Goal: Check status

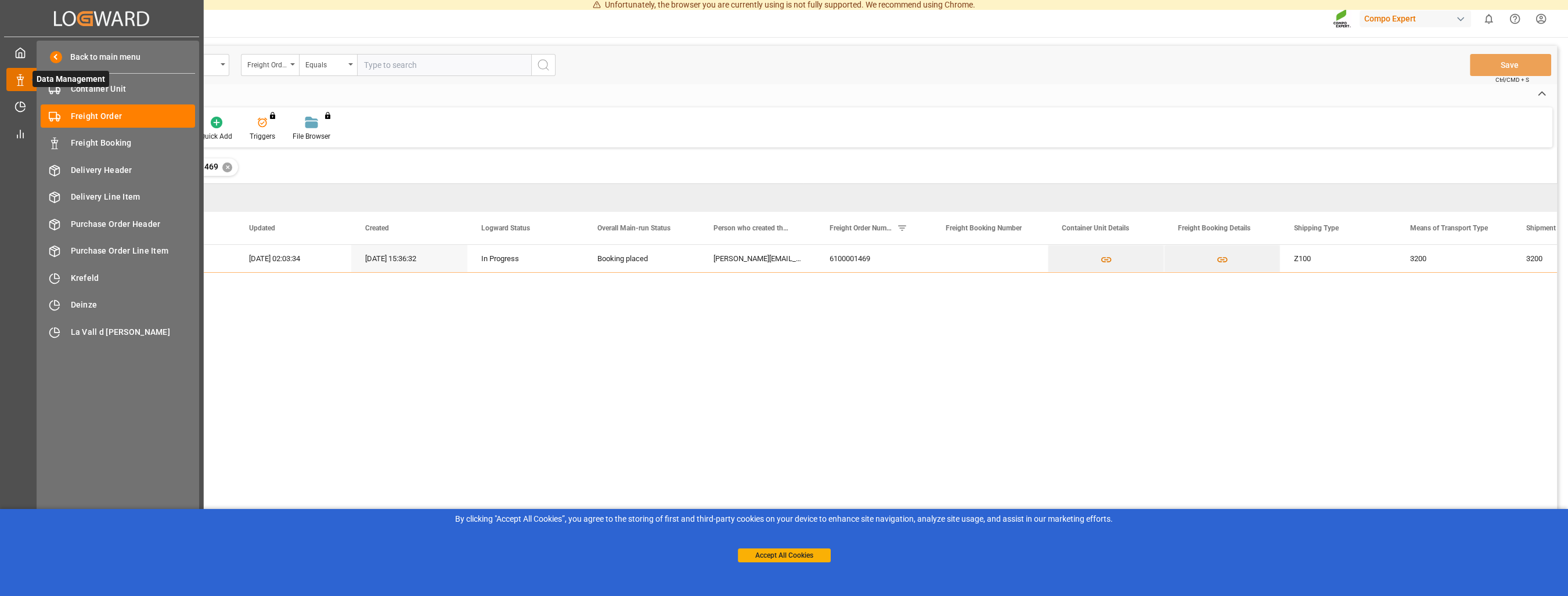
click at [17, 81] on icon at bounding box center [20, 80] width 12 height 12
click at [17, 106] on icon at bounding box center [20, 107] width 12 height 12
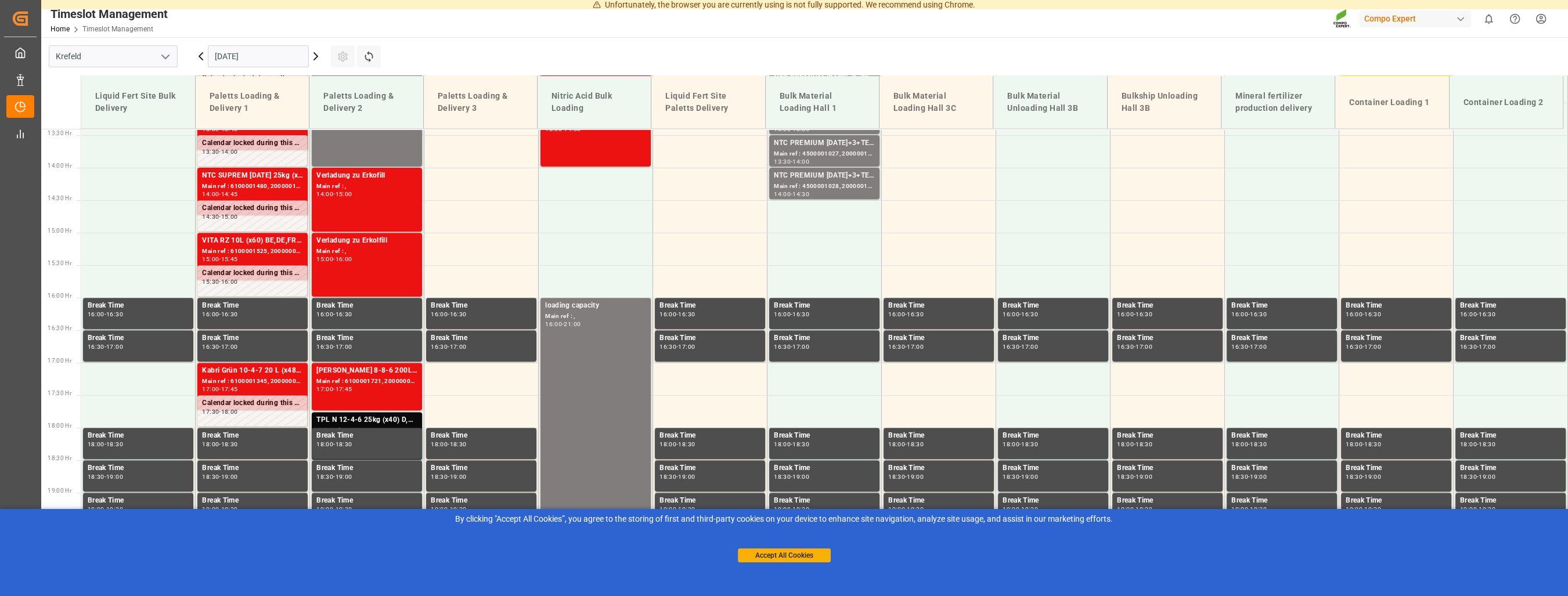
scroll to position [882, 0]
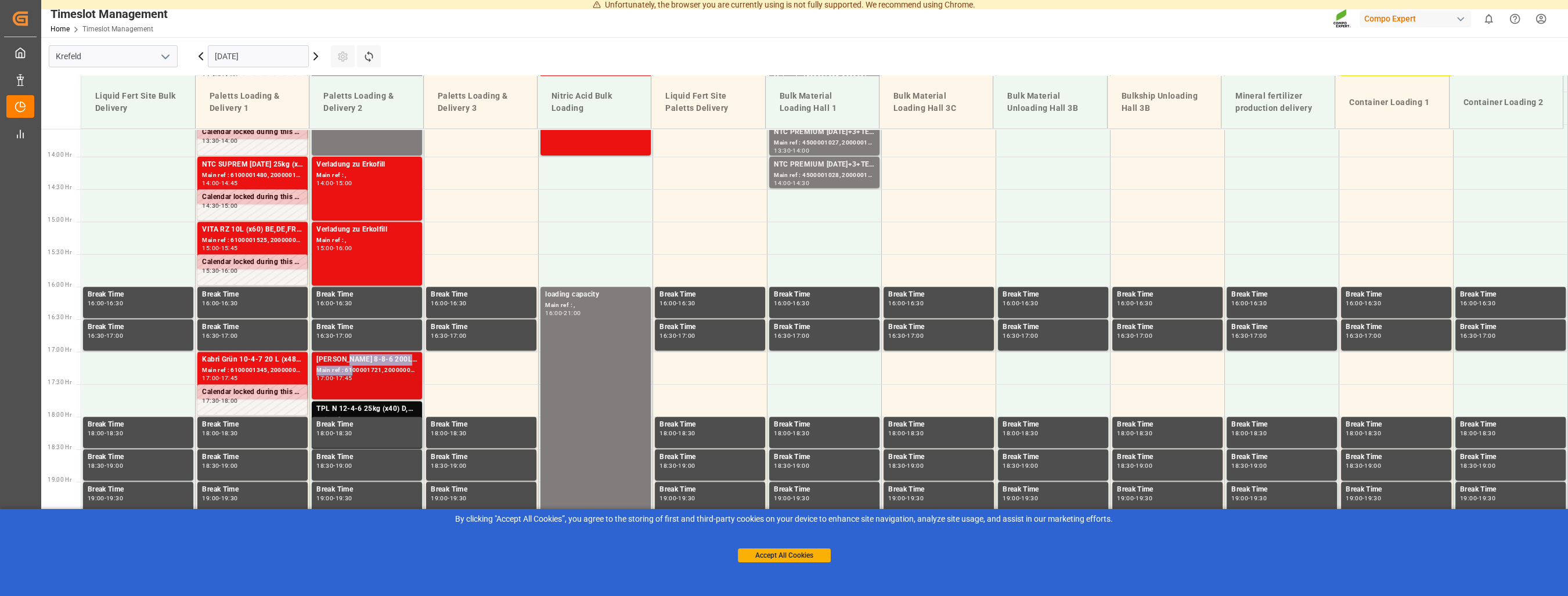
drag, startPoint x: 351, startPoint y: 373, endPoint x: 346, endPoint y: 366, distance: 8.6
click at [346, 366] on div "Main ref : 6100001721, 2000000656" at bounding box center [367, 371] width 101 height 10
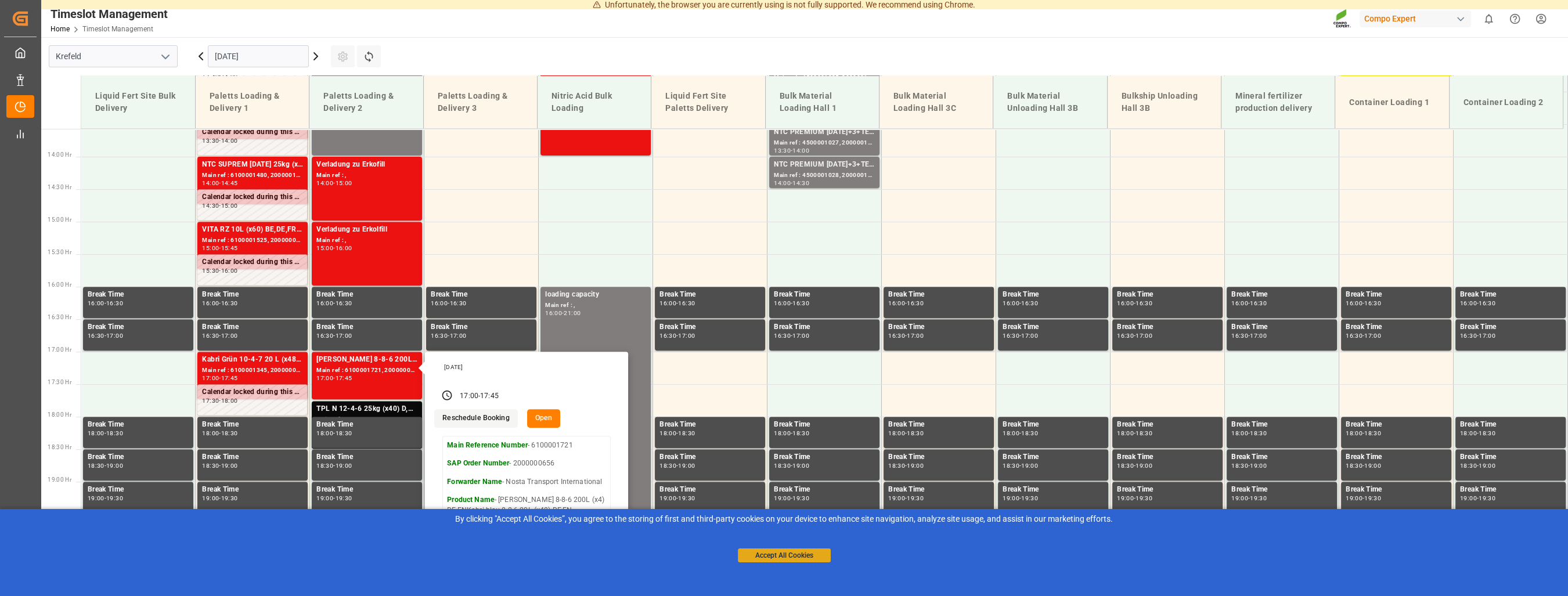
click at [759, 556] on button "Accept All Cookies" at bounding box center [784, 555] width 93 height 14
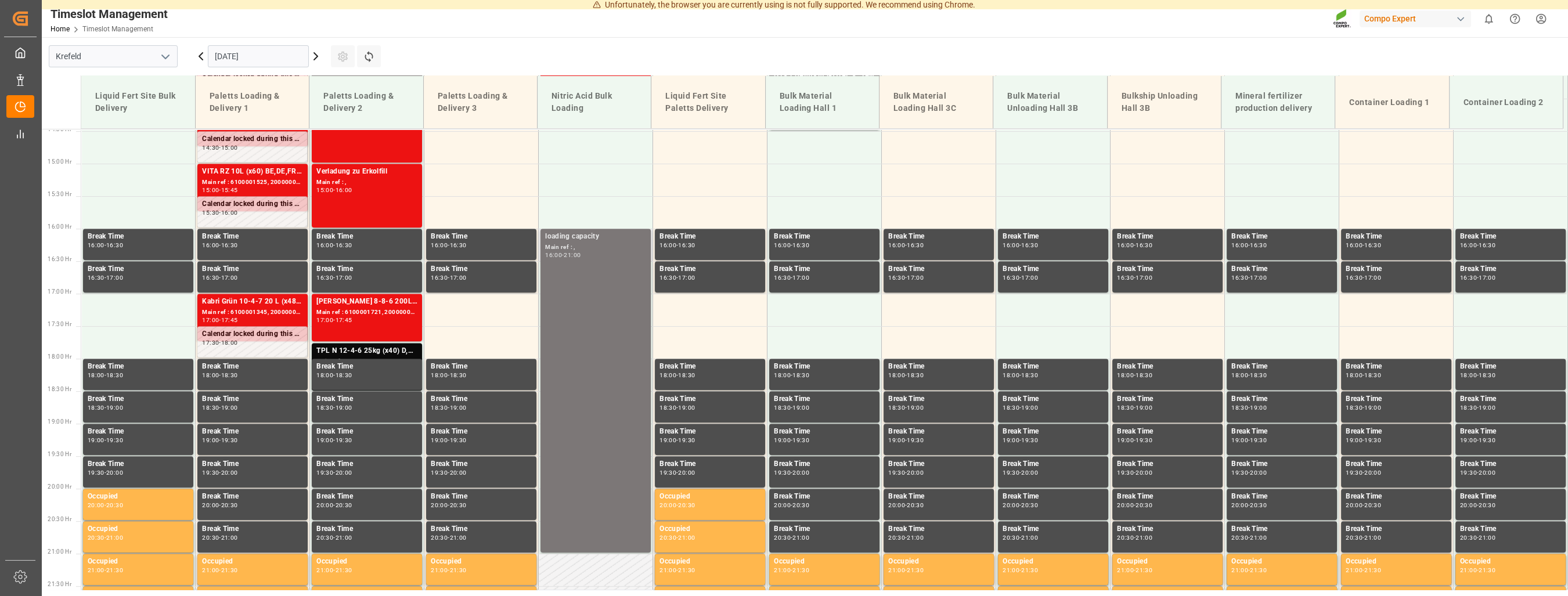
scroll to position [999, 0]
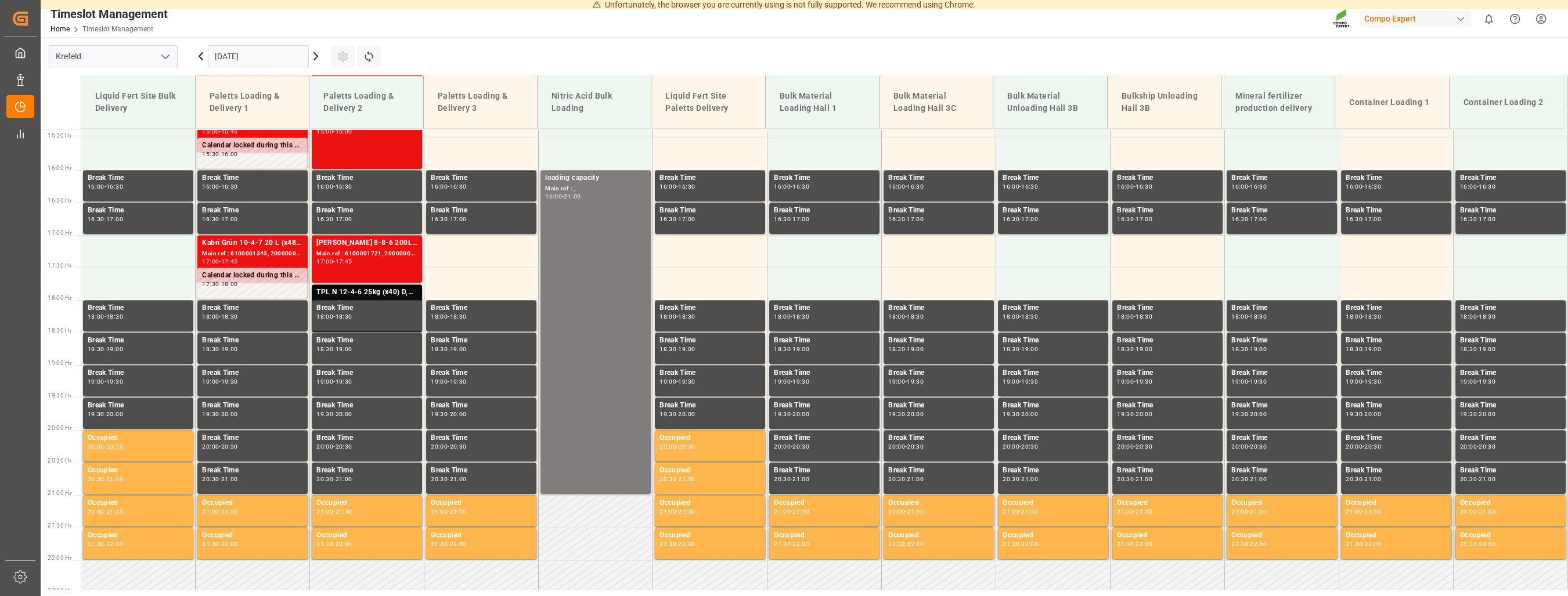
click at [315, 59] on icon at bounding box center [315, 56] width 3 height 7
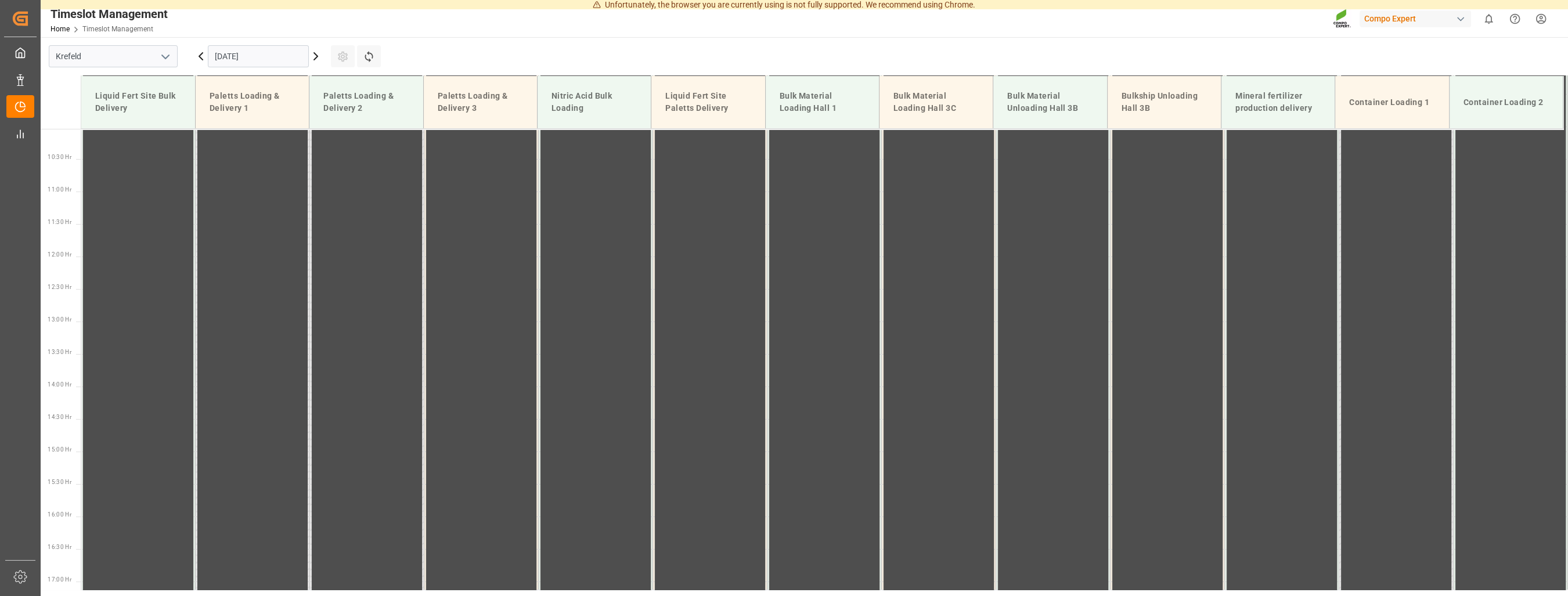
scroll to position [655, 0]
click at [316, 57] on icon at bounding box center [315, 56] width 14 height 14
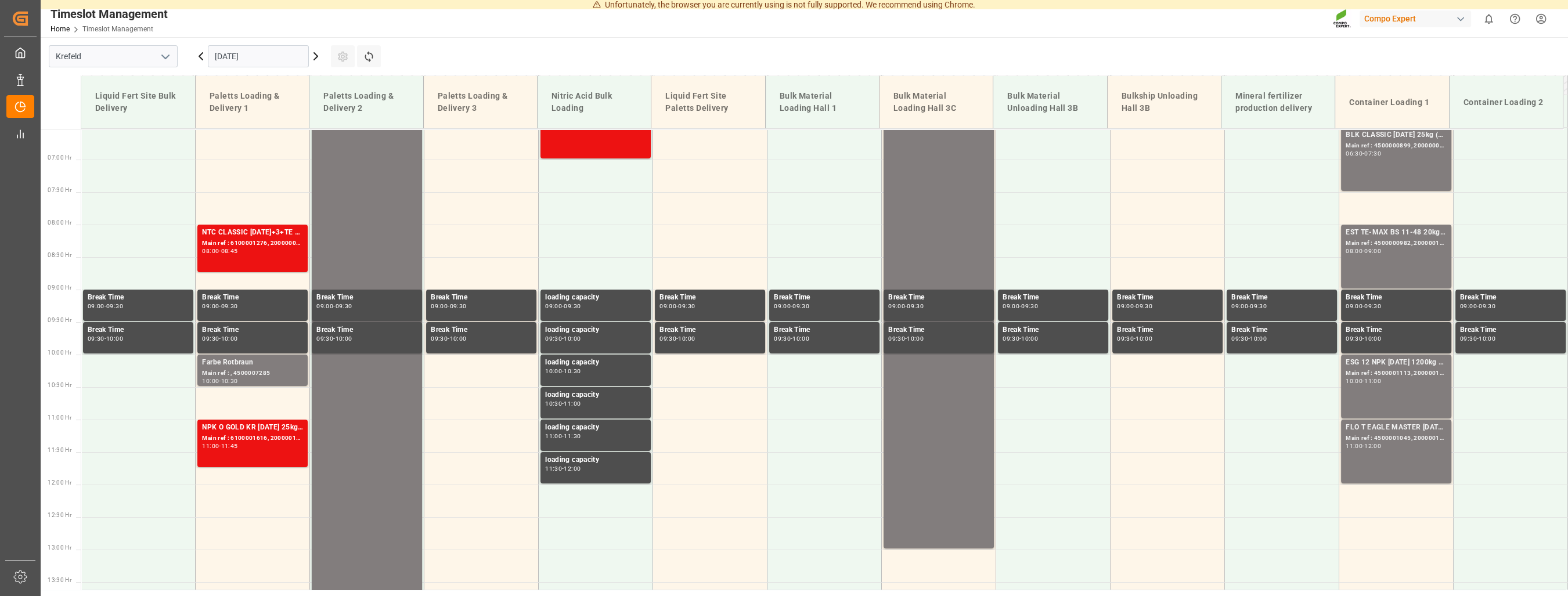
scroll to position [420, 0]
